Goal: Task Accomplishment & Management: Use online tool/utility

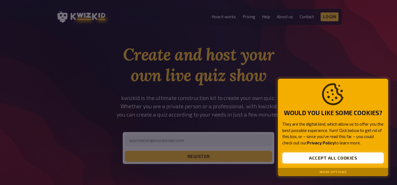
click at [332, 159] on button "Accept all cookies" at bounding box center [332, 157] width 101 height 11
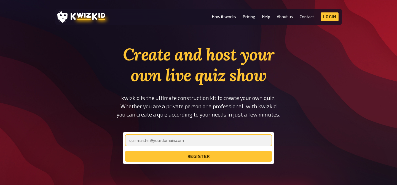
click at [199, 140] on input "email" at bounding box center [198, 140] width 147 height 12
type input "[EMAIL_ADDRESS][DOMAIN_NAME]"
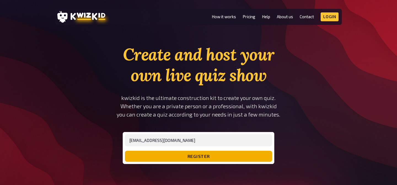
click at [192, 154] on button "register" at bounding box center [198, 155] width 147 height 11
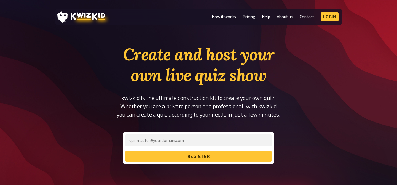
click at [271, 14] on ul "How it works Pricing Help About us Contact Imprint Login Discord Instagram" at bounding box center [274, 16] width 127 height 9
click at [218, 18] on link "How it works" at bounding box center [223, 16] width 24 height 5
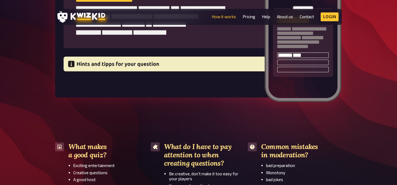
scroll to position [849, 0]
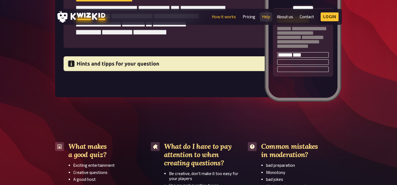
click at [265, 17] on link "Help" at bounding box center [266, 16] width 8 height 5
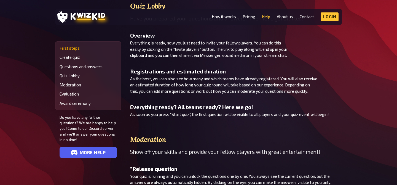
click at [72, 49] on link "First steps" at bounding box center [87, 48] width 57 height 5
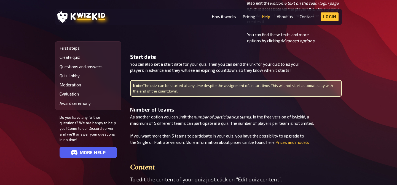
scroll to position [294, 0]
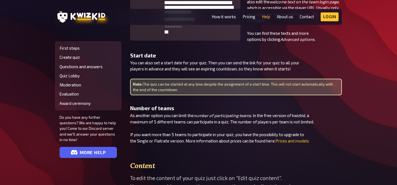
scroll to position [849, 0]
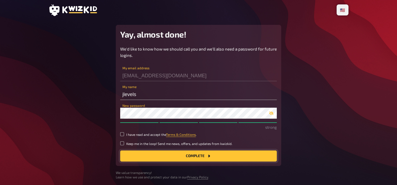
click at [172, 156] on button "Complete" at bounding box center [198, 155] width 156 height 11
click at [189, 156] on button "Complete" at bounding box center [198, 155] width 156 height 11
click at [121, 134] on input "I have read and accept the Terms & Conditions ." at bounding box center [122, 134] width 4 height 4
checkbox input "true"
click at [172, 147] on div "We'd like to know how we should call you and we'll also need a password for fut…" at bounding box center [198, 103] width 156 height 115
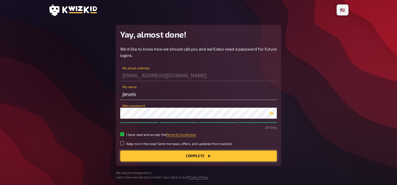
click at [178, 156] on button "Complete" at bounding box center [198, 155] width 156 height 11
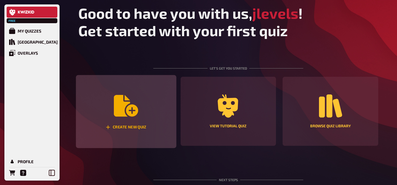
click at [135, 115] on icon "Create new quiz" at bounding box center [126, 105] width 24 height 21
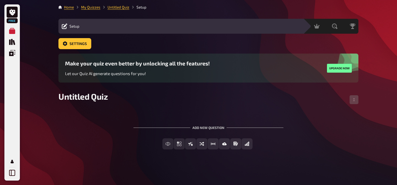
click at [85, 21] on div "Setup Edit Content Quiz Lobby" at bounding box center [180, 26] width 245 height 15
click at [73, 25] on span "Setup" at bounding box center [74, 26] width 10 height 4
click at [96, 97] on span "Untitled Quiz" at bounding box center [82, 96] width 49 height 10
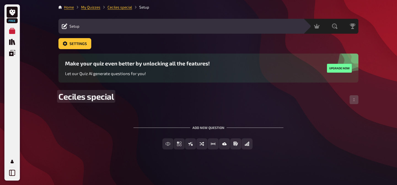
click at [81, 96] on span "Ceciles special" at bounding box center [85, 96] width 55 height 10
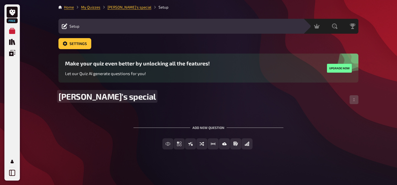
click at [116, 97] on span "Cecile's special" at bounding box center [106, 96] width 97 height 10
click at [79, 93] on span "Cecile's s" at bounding box center [95, 96] width 75 height 10
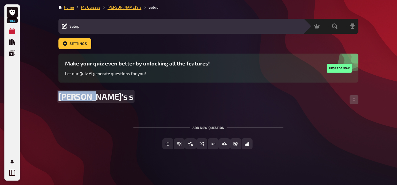
click at [79, 93] on span "Cecile's s" at bounding box center [95, 96] width 75 height 10
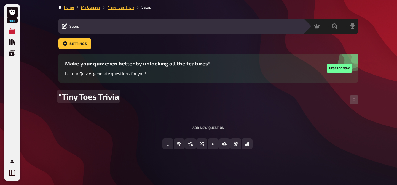
click at [61, 97] on span "“Tiny Toes Trivia" at bounding box center [88, 96] width 60 height 10
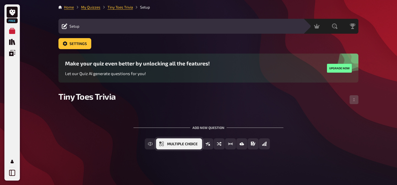
click at [176, 143] on span "Multiple Choice" at bounding box center [182, 144] width 31 height 4
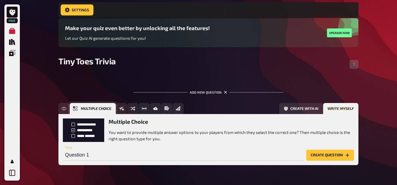
scroll to position [54, 0]
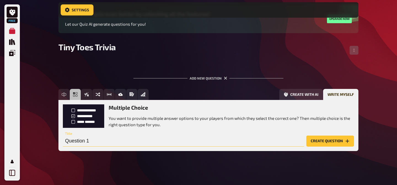
click at [199, 140] on input "Question 1" at bounding box center [183, 140] width 241 height 11
click at [330, 142] on button "Create question" at bounding box center [330, 140] width 48 height 11
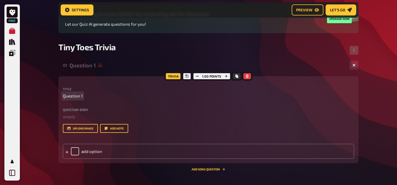
click at [65, 93] on span "Question 1" at bounding box center [73, 96] width 20 height 6
click at [79, 128] on button "upload image" at bounding box center [80, 128] width 35 height 9
click at [75, 96] on span "Question 1" at bounding box center [73, 96] width 20 height 6
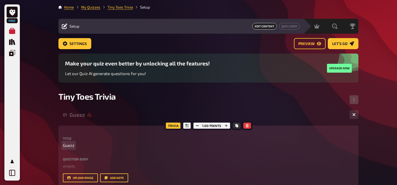
scroll to position [0, 0]
